Goal: Use online tool/utility: Utilize a website feature to perform a specific function

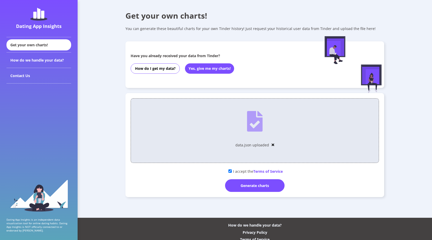
scroll to position [14, 0]
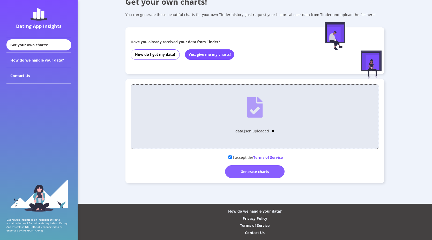
click at [244, 171] on div "Generate charts" at bounding box center [254, 171] width 59 height 13
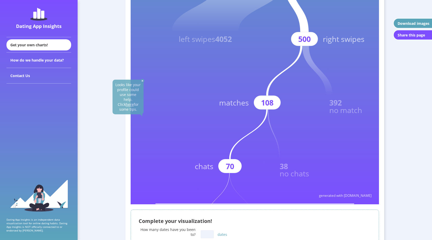
scroll to position [137, 0]
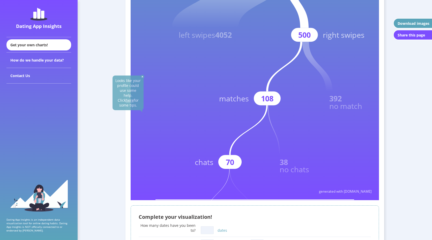
click at [172, 137] on rect at bounding box center [255, 45] width 248 height 310
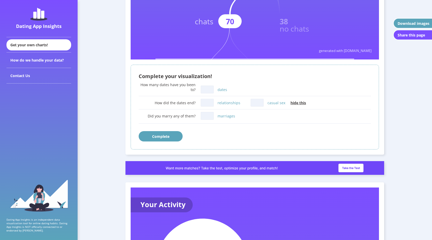
scroll to position [296, 0]
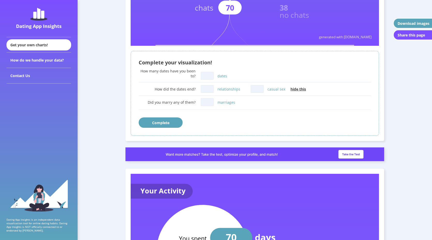
click at [202, 78] on input "dates" at bounding box center [207, 76] width 13 height 8
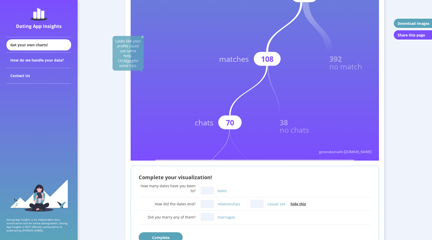
scroll to position [93, 0]
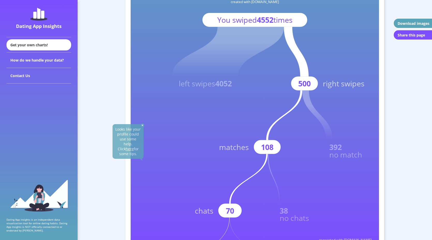
click at [234, 75] on icon at bounding box center [228, 52] width 112 height 50
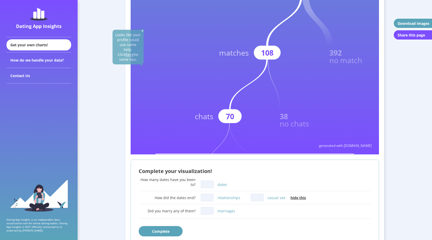
scroll to position [191, 0]
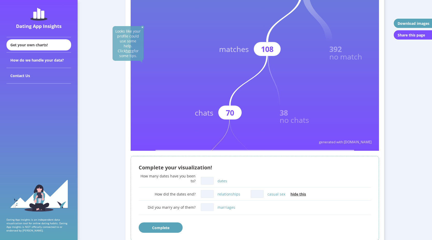
click at [204, 181] on input "dates" at bounding box center [207, 181] width 13 height 8
type input "7"
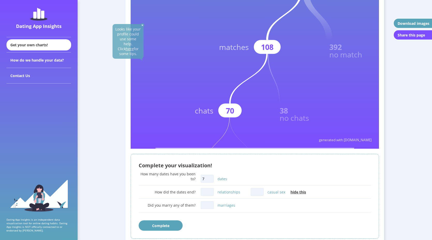
scroll to position [198, 0]
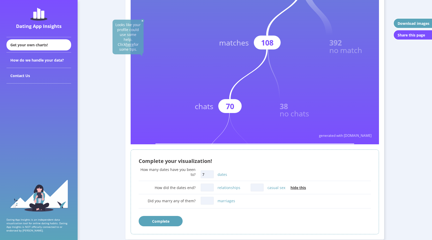
click at [296, 186] on span "hide this" at bounding box center [298, 187] width 16 height 5
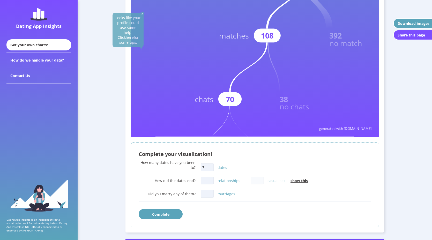
click at [290, 182] on span "show this" at bounding box center [298, 180] width 17 height 5
click at [248, 181] on div "relationships" at bounding box center [226, 180] width 50 height 10
click at [249, 180] on div "How did the dates end? relationships casual sex hide this" at bounding box center [255, 180] width 232 height 10
click at [205, 180] on input "relationships" at bounding box center [207, 181] width 13 height 8
type input "0"
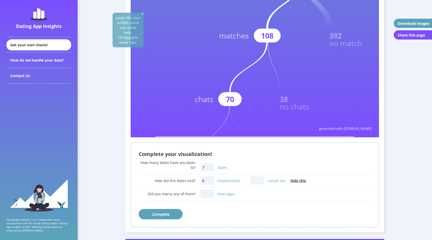
click at [264, 184] on div "casual sex hide this" at bounding box center [278, 180] width 55 height 10
click at [260, 184] on input "casual sex" at bounding box center [257, 181] width 13 height 8
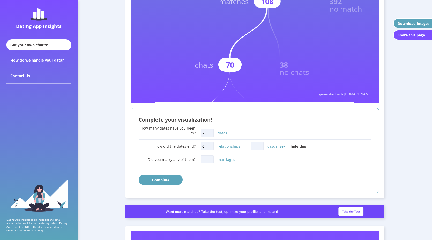
scroll to position [238, 0]
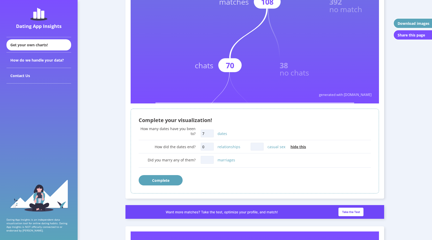
click at [295, 147] on span "hide this" at bounding box center [298, 146] width 16 height 5
click at [167, 176] on button "Complete" at bounding box center [161, 180] width 44 height 10
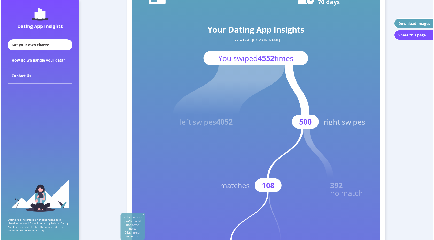
scroll to position [56, 0]
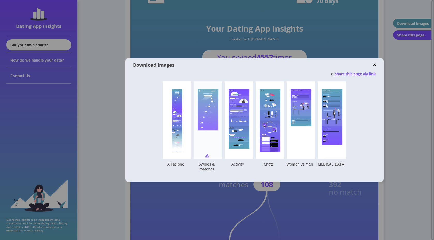
click at [204, 97] on rect at bounding box center [208, 109] width 21 height 41
